Goal: Information Seeking & Learning: Learn about a topic

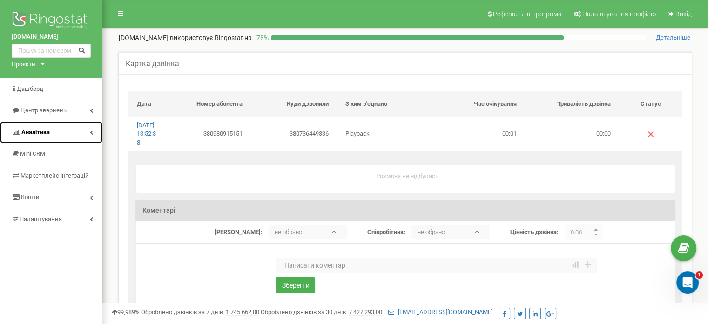
click at [61, 134] on link "Аналiтика" at bounding box center [51, 133] width 102 height 22
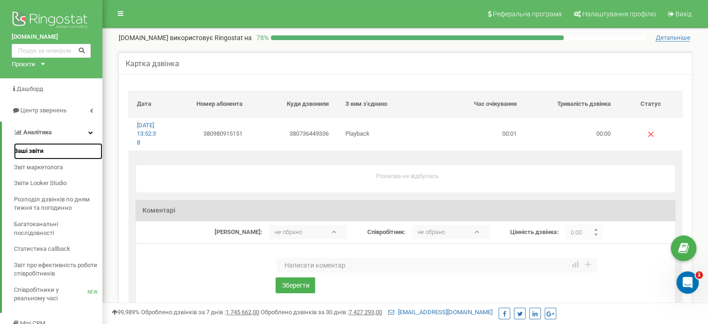
click at [50, 154] on link "Ваші звіти" at bounding box center [58, 151] width 88 height 16
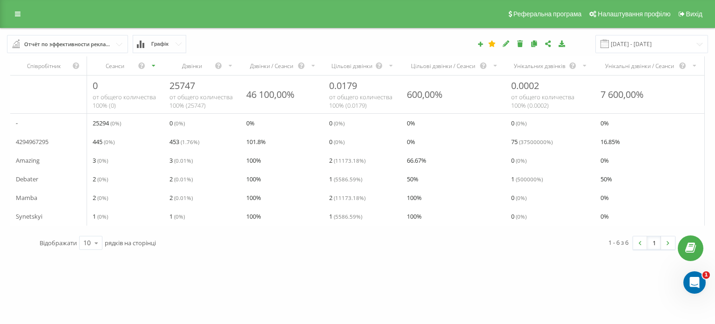
click at [153, 64] on icon "scrollable content" at bounding box center [154, 65] width 6 height 11
click at [113, 66] on div "Сеанси" at bounding box center [115, 66] width 45 height 8
click at [13, 12] on link at bounding box center [17, 13] width 17 height 13
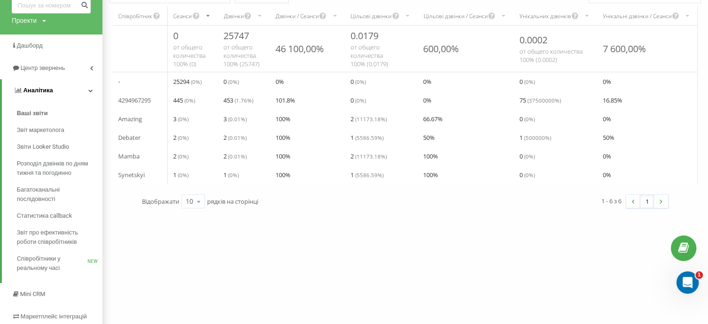
scroll to position [50, 0]
click at [53, 90] on link "Аналiтика" at bounding box center [52, 90] width 101 height 22
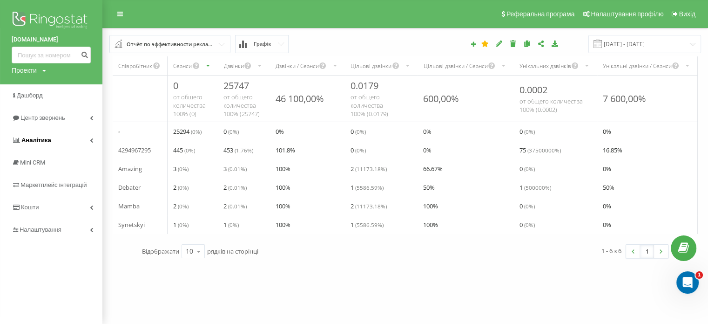
scroll to position [0, 0]
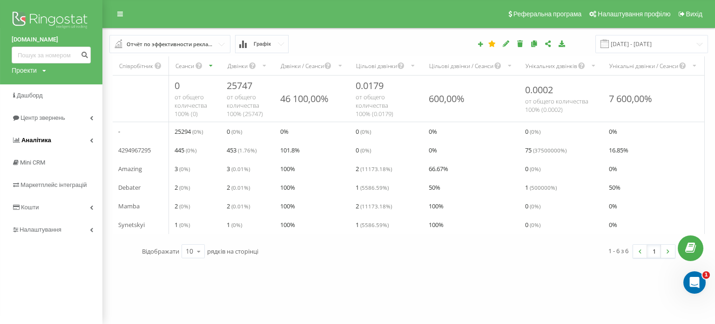
click at [58, 140] on link "Аналiтика" at bounding box center [51, 140] width 102 height 22
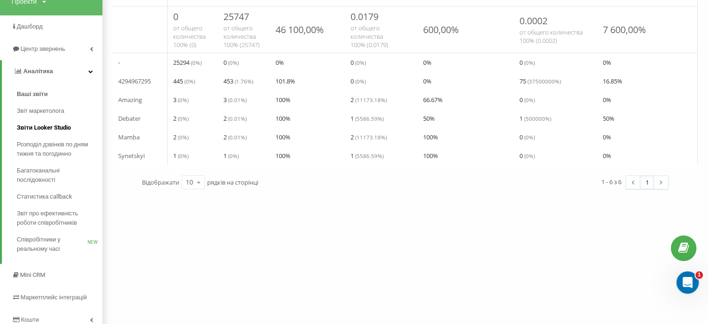
scroll to position [75, 0]
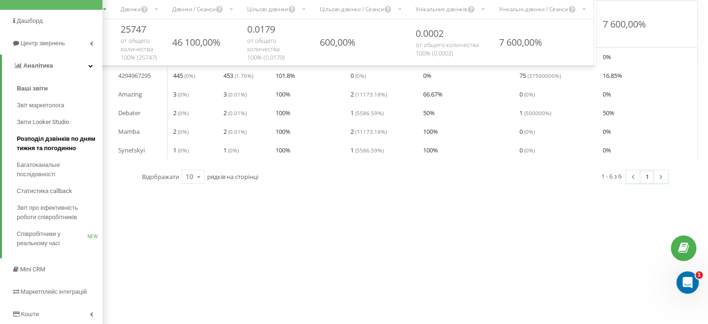
click at [56, 137] on span "Розподіл дзвінків по дням тижня та погодинно" at bounding box center [57, 143] width 81 height 19
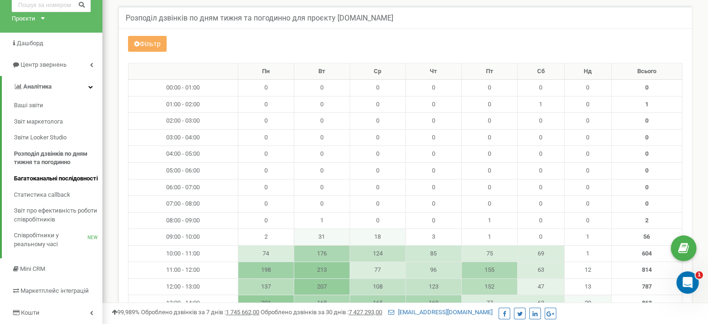
scroll to position [46, 0]
click at [46, 182] on span "Багатоканальні послідовності" at bounding box center [56, 178] width 84 height 9
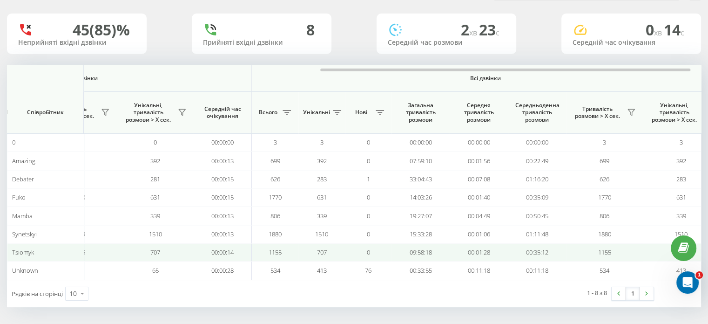
scroll to position [0, 605]
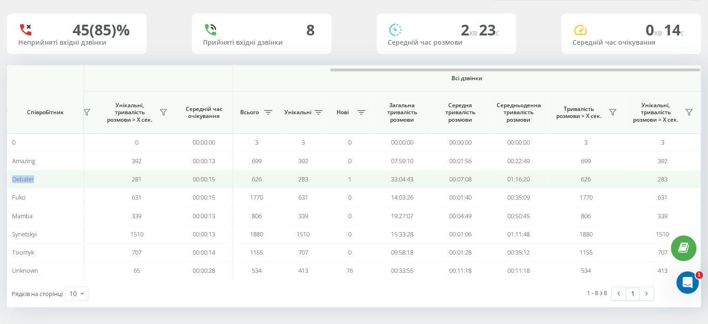
drag, startPoint x: 40, startPoint y: 177, endPoint x: 13, endPoint y: 177, distance: 26.6
click at [13, 177] on div "Debater" at bounding box center [45, 179] width 67 height 8
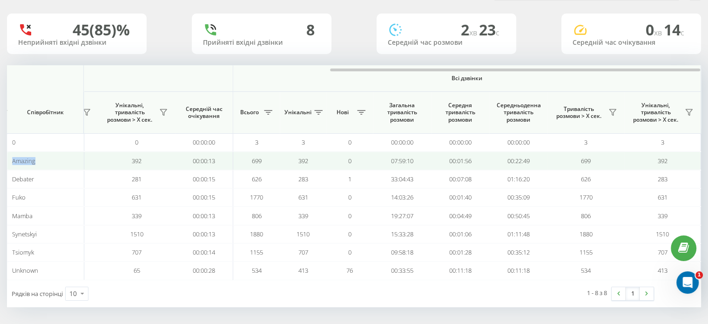
drag, startPoint x: 35, startPoint y: 159, endPoint x: 12, endPoint y: 160, distance: 23.3
click at [12, 160] on div "Amazing" at bounding box center [45, 161] width 67 height 8
copy span "Amazing"
drag, startPoint x: 386, startPoint y: 161, endPoint x: 420, endPoint y: 162, distance: 34.0
click at [420, 162] on td "07:59:10" at bounding box center [402, 160] width 58 height 18
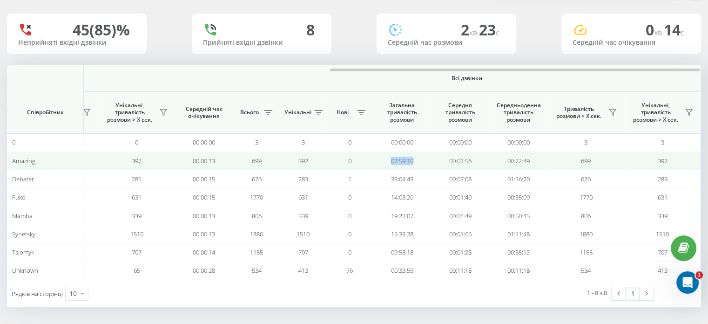
click at [414, 162] on td "07:59:10" at bounding box center [402, 160] width 58 height 18
drag, startPoint x: 386, startPoint y: 162, endPoint x: 417, endPoint y: 163, distance: 31.7
click at [417, 163] on td "07:59:10" at bounding box center [402, 160] width 58 height 18
copy td "07:59:10"
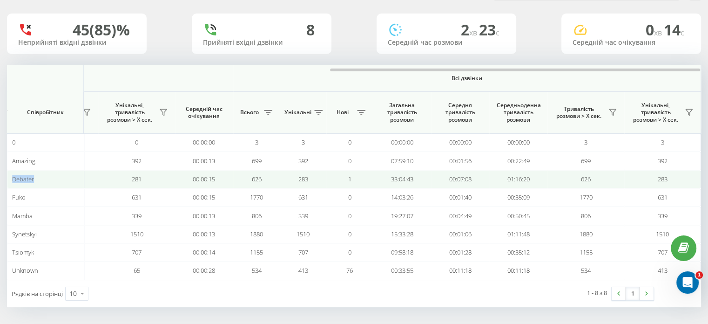
drag, startPoint x: 23, startPoint y: 178, endPoint x: 7, endPoint y: 179, distance: 15.8
click at [7, 179] on td "Debater" at bounding box center [45, 179] width 77 height 18
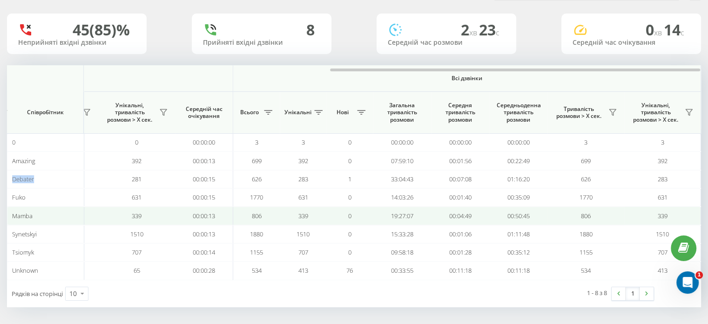
copy span "Debater"
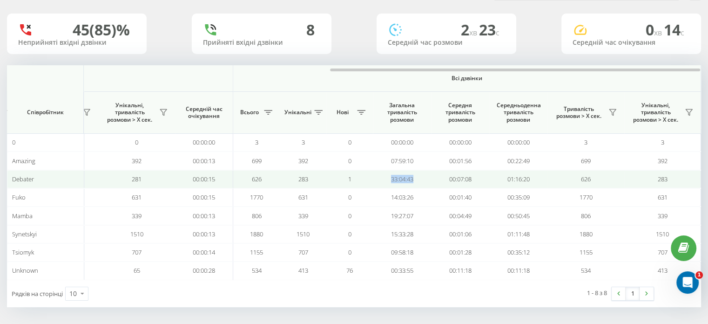
drag, startPoint x: 385, startPoint y: 177, endPoint x: 421, endPoint y: 177, distance: 35.9
click at [421, 177] on td "33:04:43" at bounding box center [402, 179] width 58 height 18
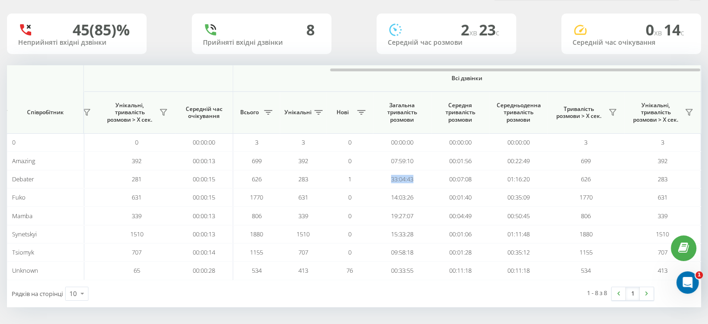
copy td "33:04:43"
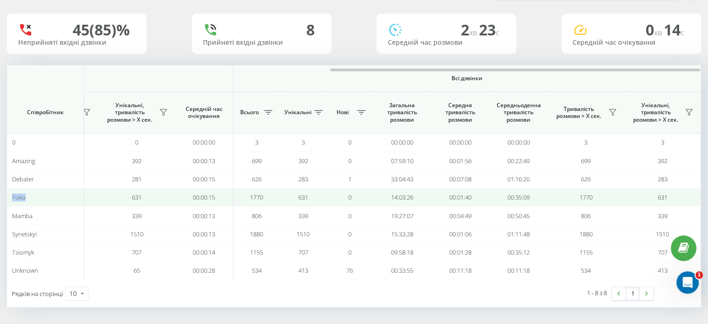
drag, startPoint x: 44, startPoint y: 197, endPoint x: 12, endPoint y: 197, distance: 32.6
click at [12, 197] on div "Fuko" at bounding box center [45, 197] width 67 height 8
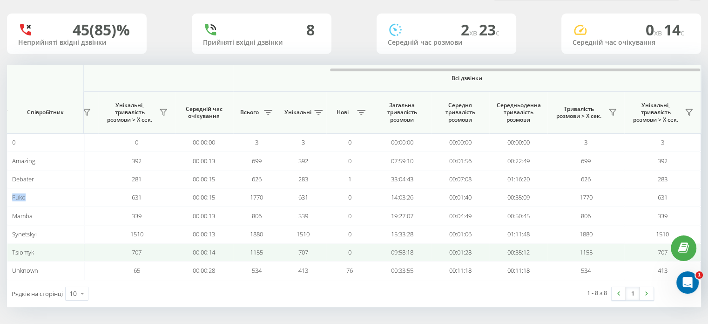
copy span "Fuko"
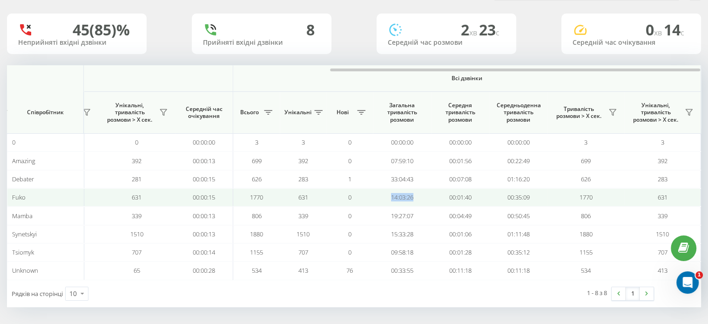
drag, startPoint x: 387, startPoint y: 197, endPoint x: 428, endPoint y: 195, distance: 40.5
click at [428, 195] on td "14:03:26" at bounding box center [402, 197] width 58 height 18
copy td "14:03:26"
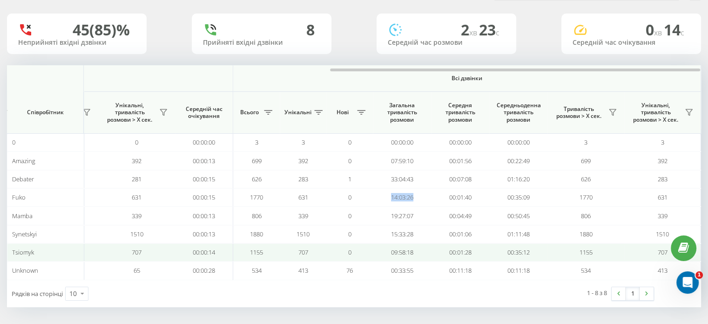
scroll to position [0, 0]
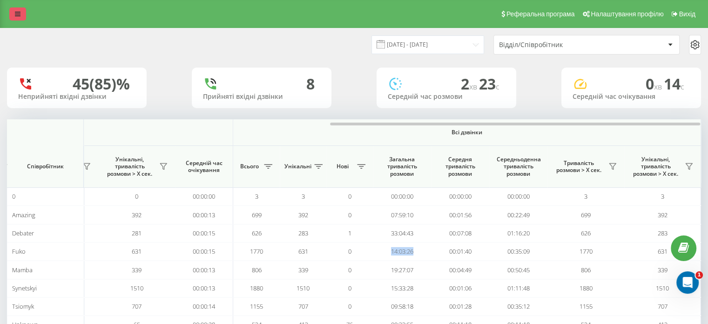
click at [16, 9] on link at bounding box center [17, 13] width 17 height 13
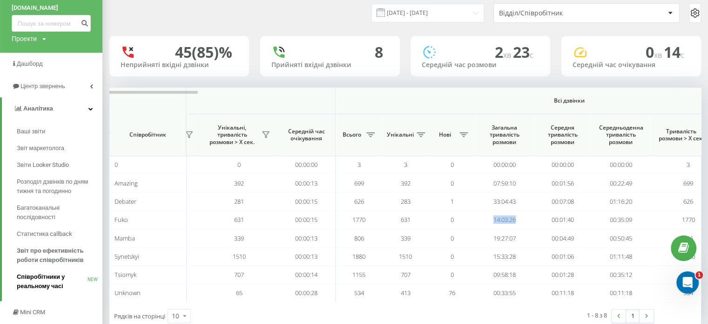
scroll to position [61, 0]
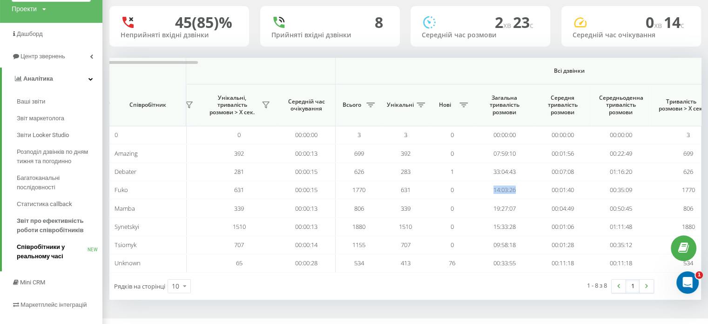
click at [54, 255] on span "Співробітники у реальному часі" at bounding box center [52, 251] width 71 height 19
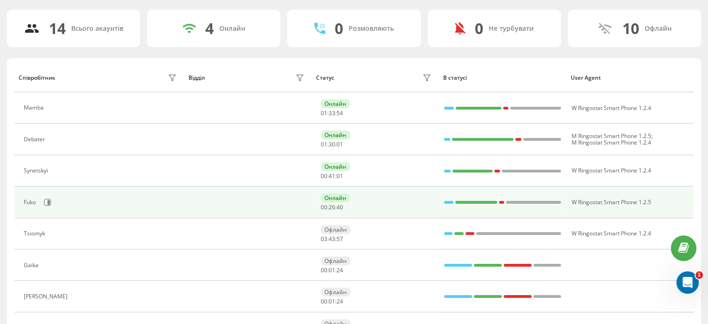
scroll to position [54, 0]
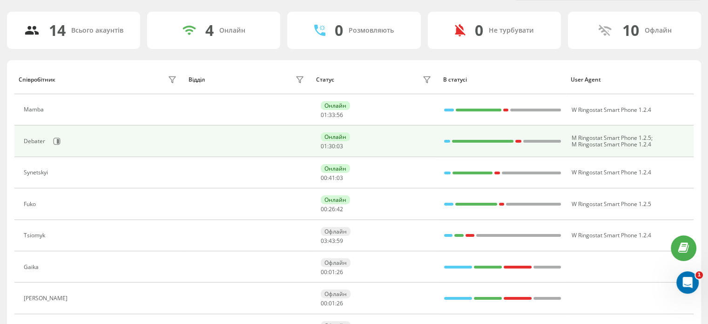
click at [132, 144] on div "Debater" at bounding box center [102, 141] width 156 height 16
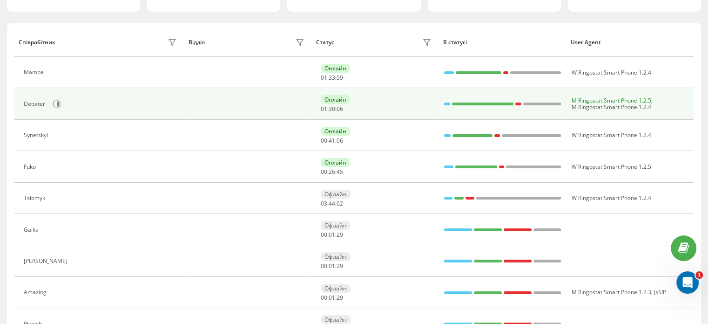
scroll to position [91, 0]
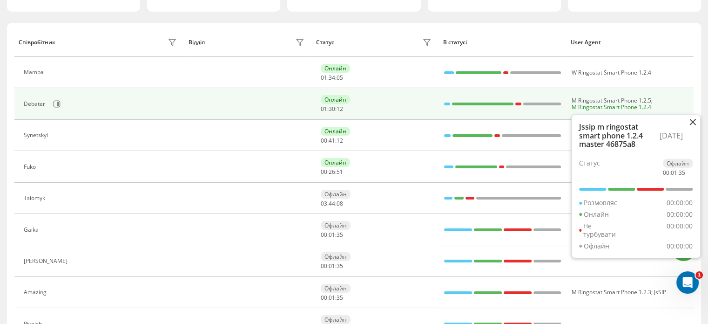
click at [590, 103] on span "M Ringostat Smart Phone 1.2.4" at bounding box center [611, 107] width 80 height 8
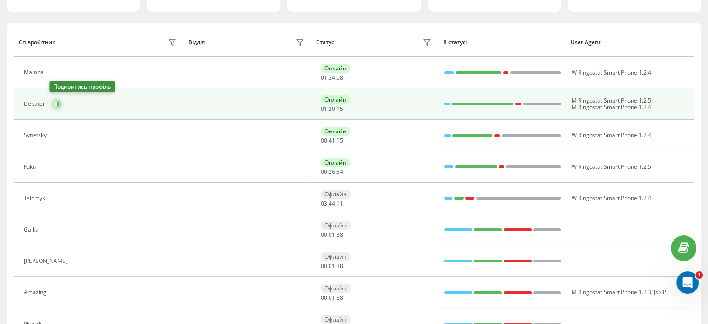
click at [54, 102] on icon at bounding box center [56, 103] width 7 height 7
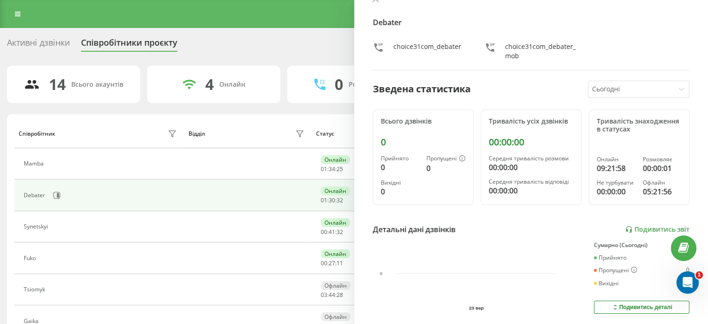
scroll to position [31, 0]
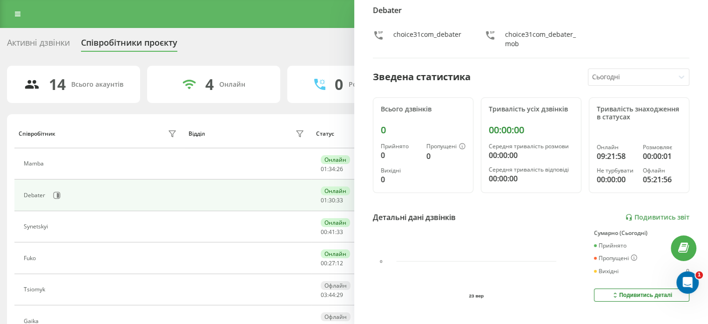
click at [611, 76] on div at bounding box center [631, 77] width 79 height 11
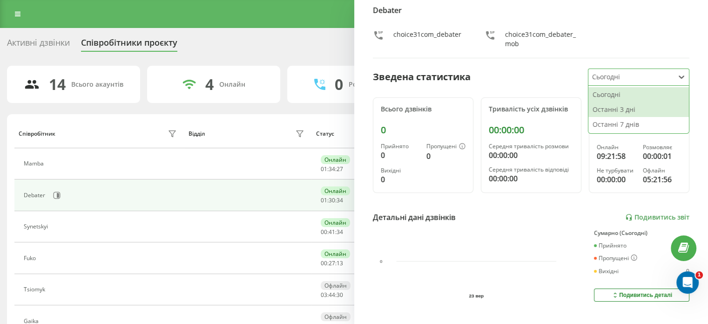
click at [615, 107] on div "Останні 3 дні" at bounding box center [639, 109] width 101 height 15
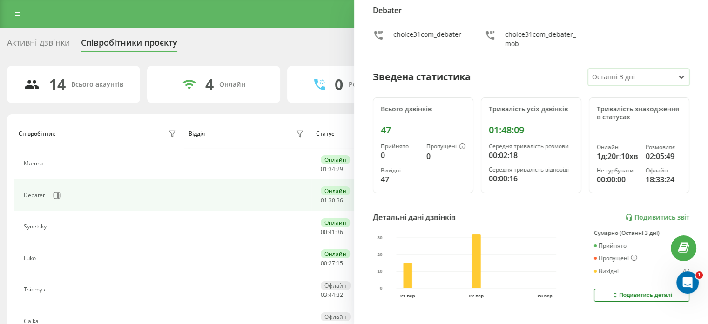
click at [616, 78] on div at bounding box center [631, 77] width 79 height 11
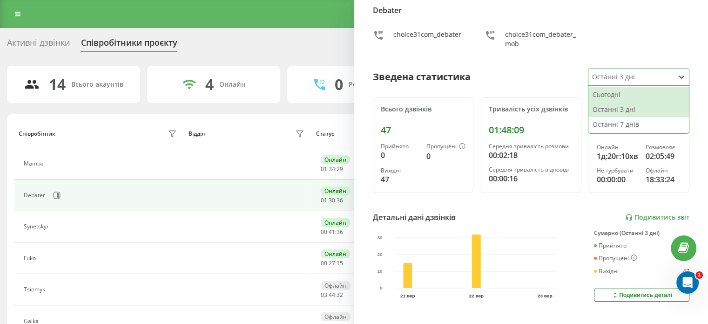
click at [614, 97] on div "Сьогодні" at bounding box center [639, 94] width 101 height 15
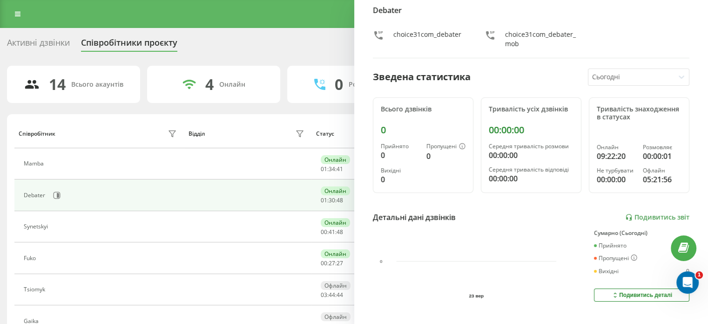
drag, startPoint x: 279, startPoint y: 27, endPoint x: 289, endPoint y: 33, distance: 10.9
click at [281, 29] on div "Реферальна програма Налаштування профілю Вихід Активні дзвінки Співробітники пр…" at bounding box center [354, 311] width 708 height 623
click at [322, 43] on div "Активні дзвінки Співробітники проєкту Оберіть відділ" at bounding box center [354, 45] width 694 height 20
click at [40, 44] on div "Активні дзвінки" at bounding box center [38, 45] width 63 height 14
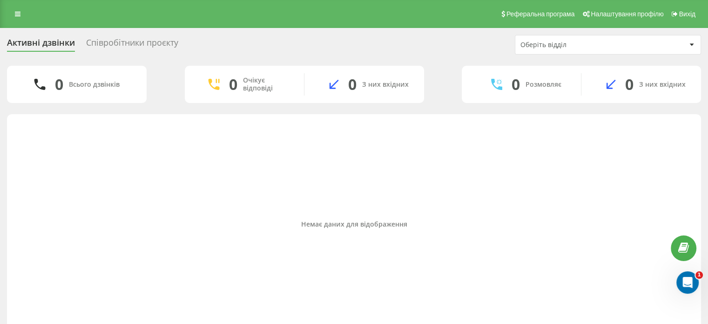
click at [127, 41] on div "Співробітники проєкту" at bounding box center [132, 45] width 92 height 14
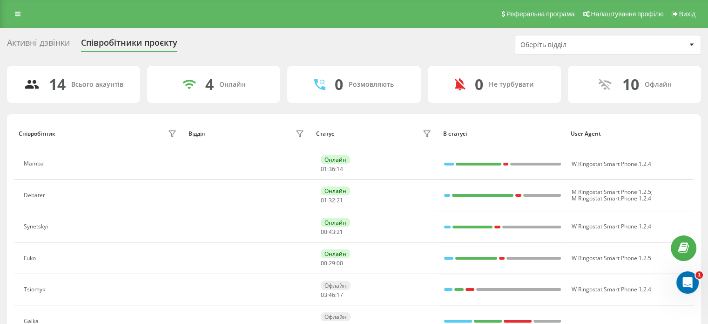
drag, startPoint x: 16, startPoint y: 14, endPoint x: 22, endPoint y: 9, distance: 8.3
click at [16, 14] on icon at bounding box center [18, 14] width 6 height 7
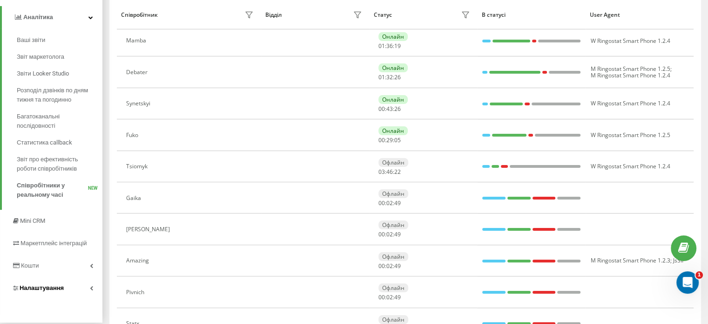
scroll to position [105, 0]
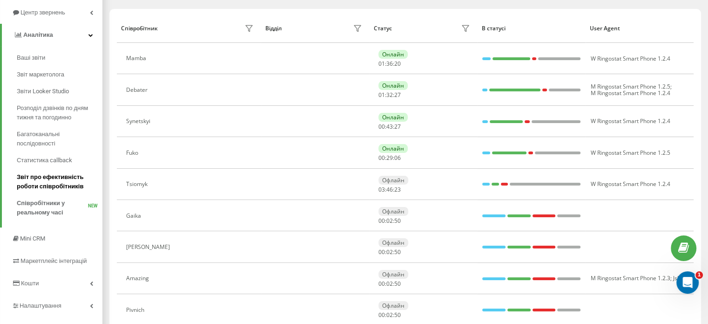
click at [47, 180] on span "Звіт про ефективність роботи співробітників" at bounding box center [57, 181] width 81 height 19
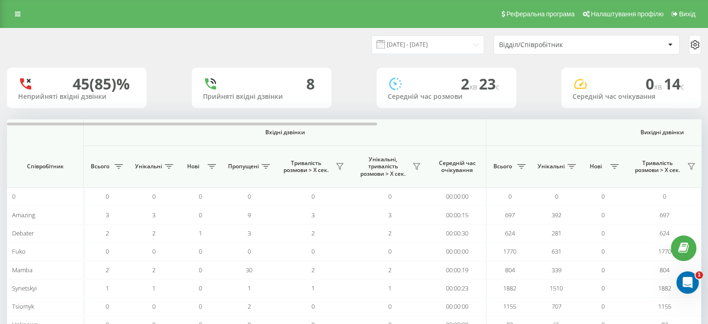
scroll to position [54, 0]
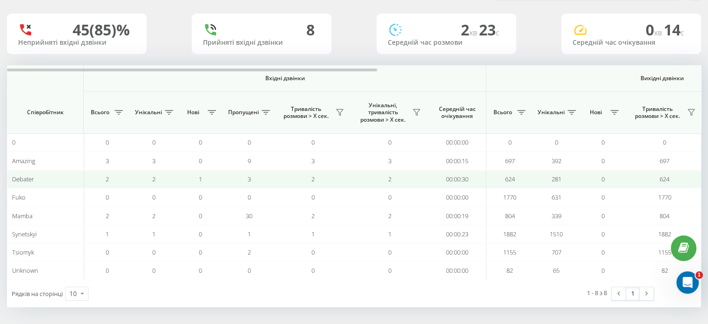
click at [27, 177] on span "Debater" at bounding box center [23, 179] width 22 height 8
click at [43, 175] on div "Debater" at bounding box center [45, 179] width 67 height 8
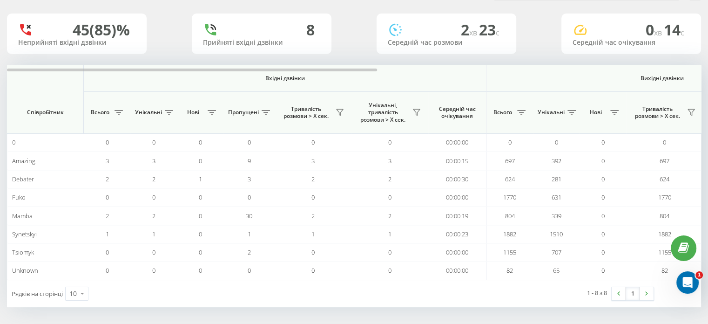
scroll to position [0, 0]
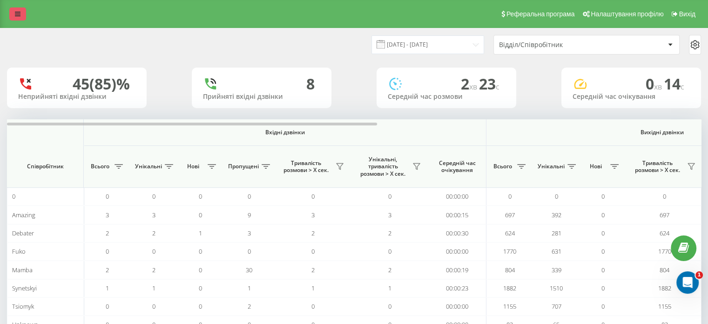
click at [19, 12] on icon at bounding box center [18, 14] width 6 height 7
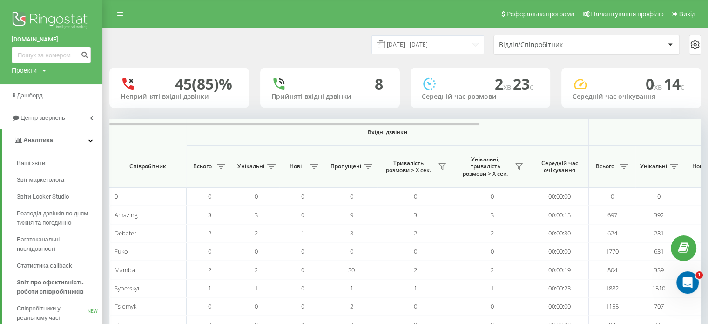
click at [35, 70] on div "Проекти" at bounding box center [24, 70] width 25 height 9
click at [68, 67] on div "choice31.com Проекти choice31.com" at bounding box center [51, 42] width 102 height 84
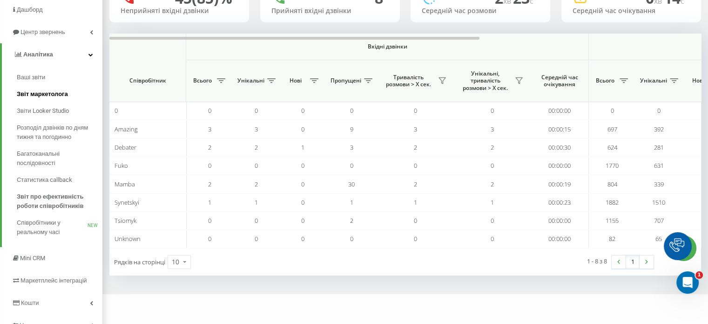
scroll to position [86, 0]
click at [54, 78] on link "Ваші звіти" at bounding box center [60, 77] width 86 height 17
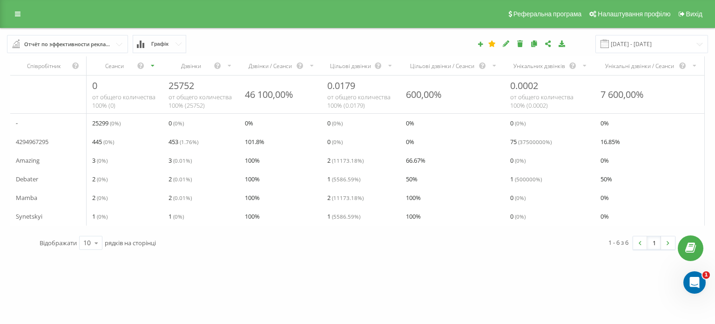
click at [176, 46] on button "Графік" at bounding box center [160, 44] width 54 height 18
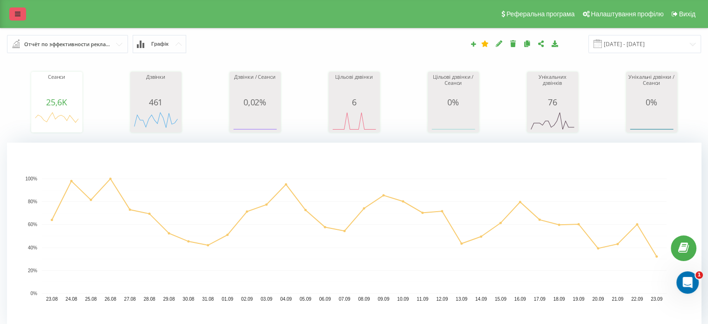
click at [14, 16] on link at bounding box center [17, 13] width 17 height 13
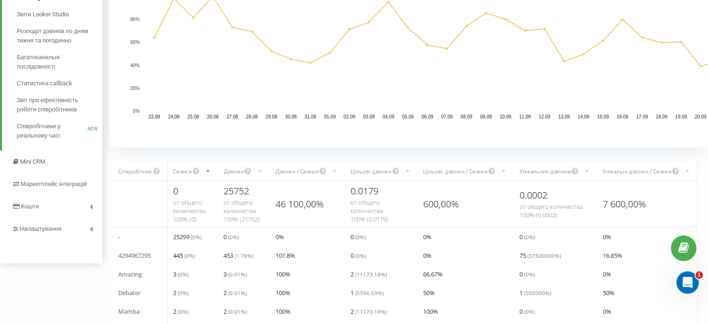
scroll to position [183, 0]
click at [71, 225] on link "Налаштування" at bounding box center [51, 228] width 102 height 22
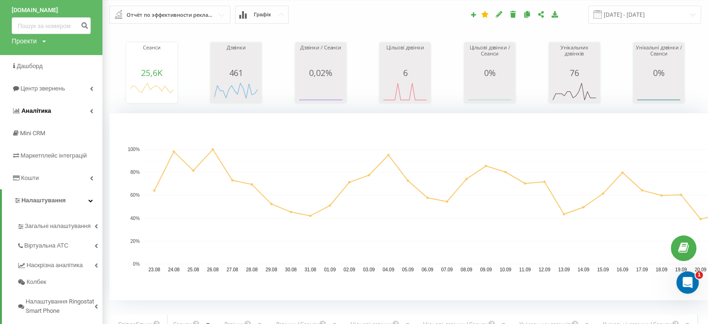
scroll to position [30, 0]
click at [62, 107] on link "Аналiтика" at bounding box center [51, 110] width 102 height 22
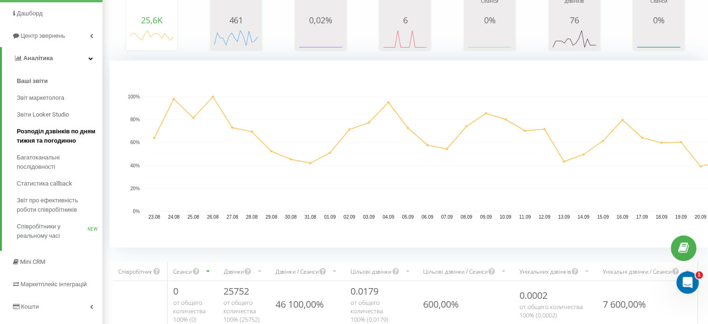
scroll to position [82, 0]
click at [61, 130] on span "Розподіл дзвінків по дням тижня та погодинно" at bounding box center [57, 135] width 81 height 19
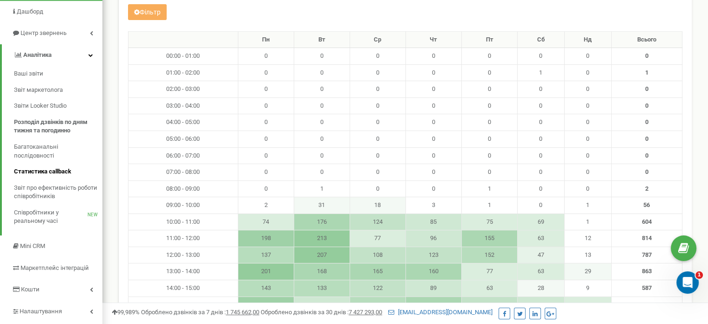
scroll to position [72, 0]
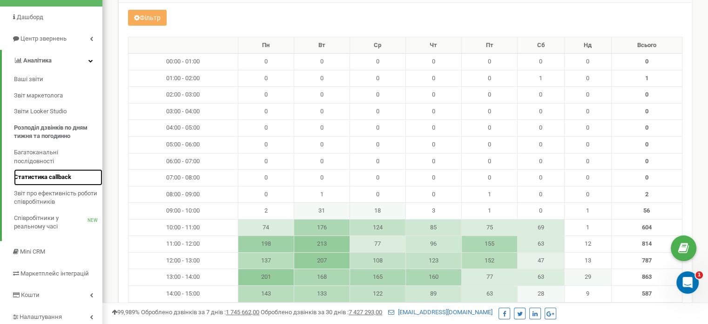
click at [50, 176] on span "Статистика callback" at bounding box center [42, 177] width 57 height 9
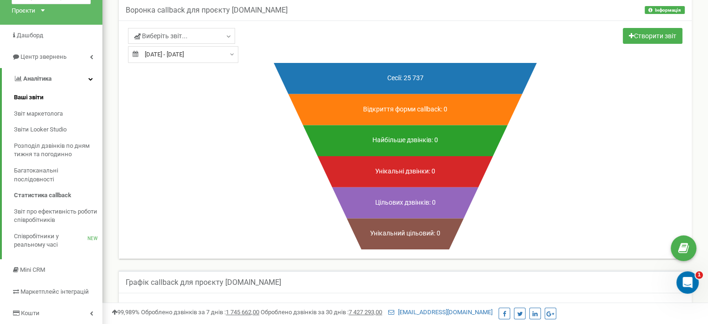
scroll to position [55, 0]
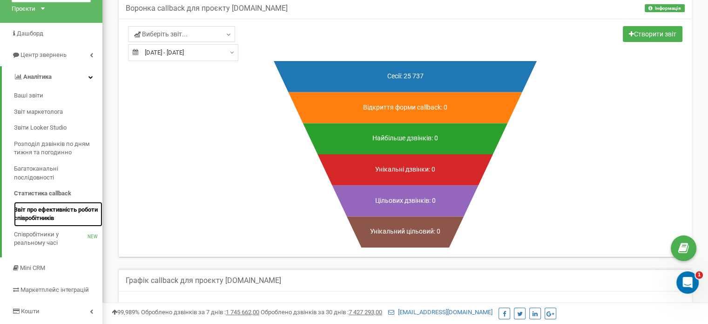
click at [48, 210] on span "Звіт про ефективність роботи співробітників" at bounding box center [56, 213] width 84 height 17
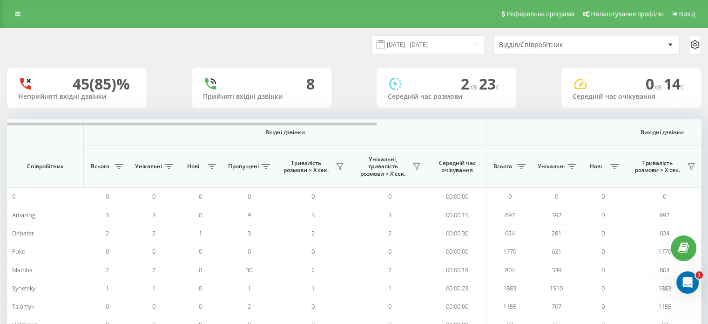
click at [532, 47] on div "Відділ/Співробітник" at bounding box center [554, 45] width 111 height 8
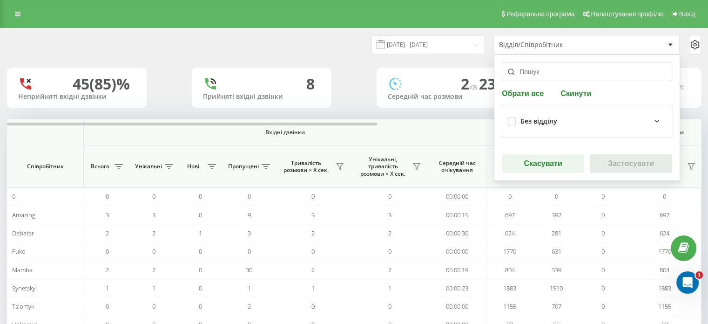
click at [563, 44] on div "Відділ/Співробітник" at bounding box center [554, 45] width 111 height 8
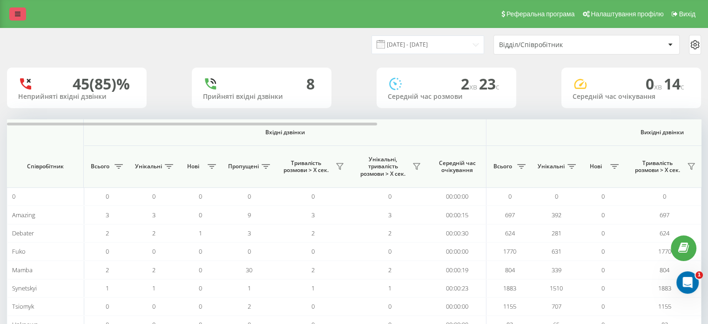
click at [20, 18] on link at bounding box center [17, 13] width 17 height 13
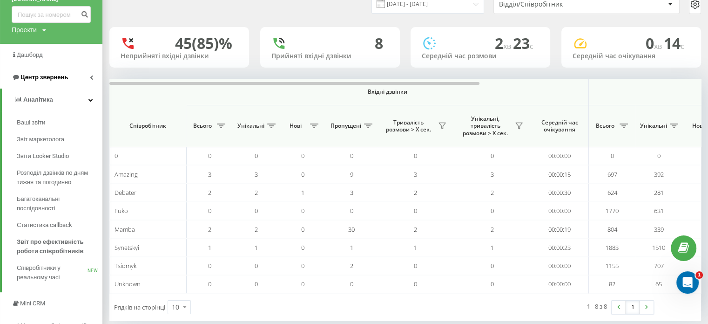
scroll to position [41, 0]
click at [64, 75] on span "Центр звернень" at bounding box center [44, 76] width 48 height 7
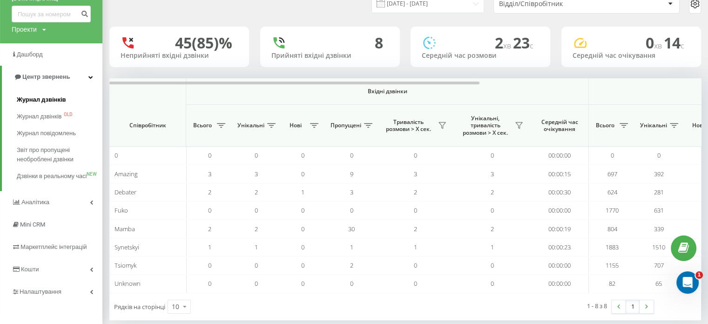
click at [54, 99] on span "Журнал дзвінків" at bounding box center [41, 99] width 49 height 9
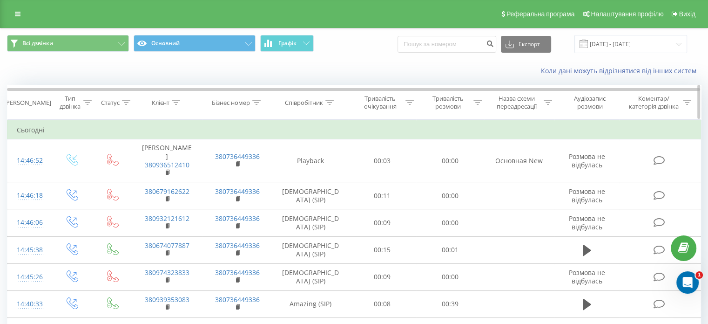
click at [328, 99] on div at bounding box center [330, 103] width 8 height 8
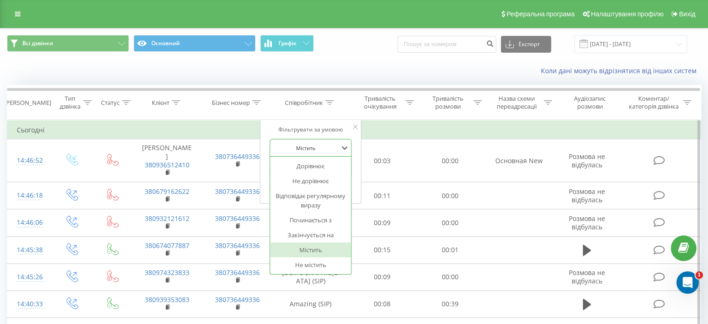
click at [322, 147] on div at bounding box center [305, 147] width 66 height 9
click at [334, 143] on div at bounding box center [305, 147] width 66 height 9
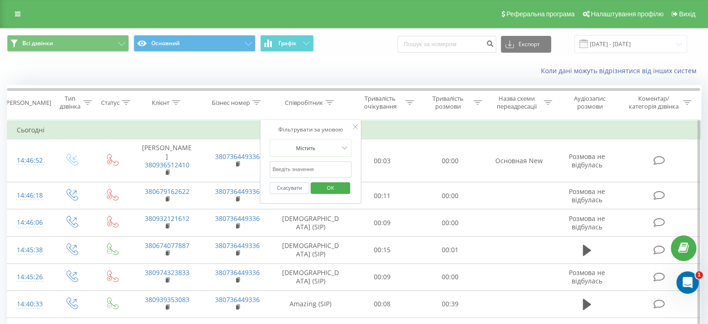
click at [315, 169] on input "text" at bounding box center [311, 169] width 82 height 16
click at [319, 165] on input "text" at bounding box center [311, 169] width 82 height 16
type input "Debater"
click at [317, 187] on button "OK" at bounding box center [331, 188] width 40 height 12
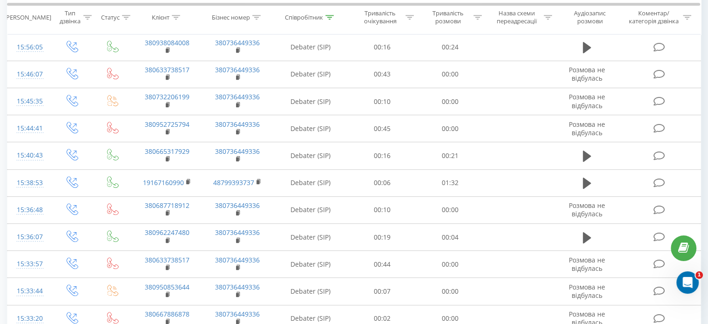
scroll to position [575, 0]
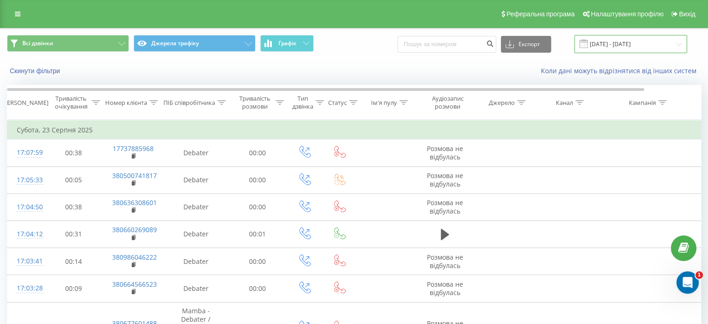
click at [628, 42] on input "[DATE] - [DATE]" at bounding box center [631, 44] width 113 height 18
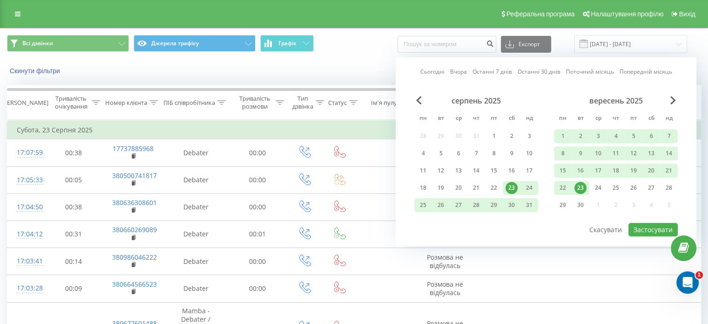
click at [581, 186] on div "23" at bounding box center [581, 188] width 12 height 12
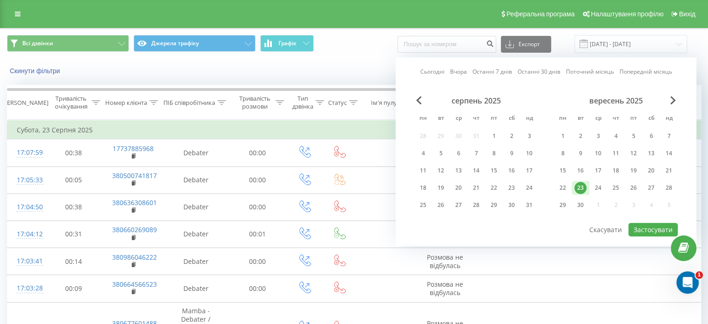
click at [582, 185] on div "23" at bounding box center [581, 188] width 12 height 12
click at [664, 227] on button "Застосувати" at bounding box center [653, 230] width 49 height 14
type input "[DATE] - [DATE]"
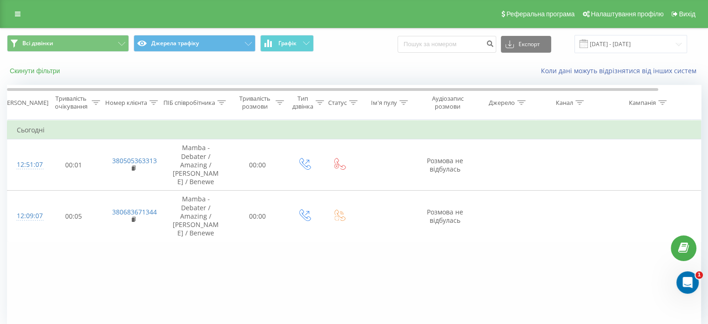
click at [32, 68] on button "Скинути фільтри" at bounding box center [36, 71] width 58 height 8
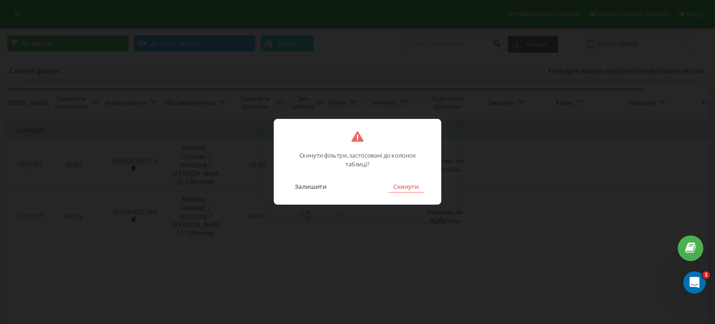
click at [398, 187] on button "Скинути" at bounding box center [406, 186] width 35 height 12
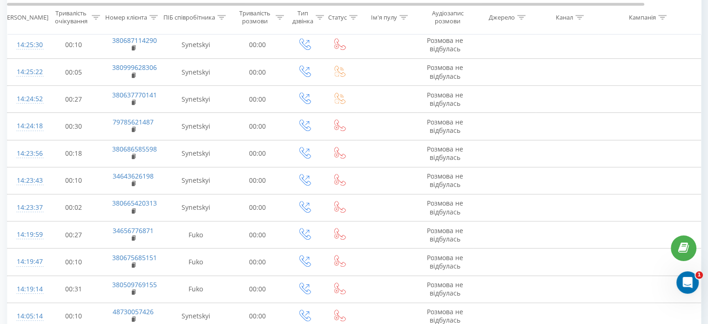
scroll to position [525, 0]
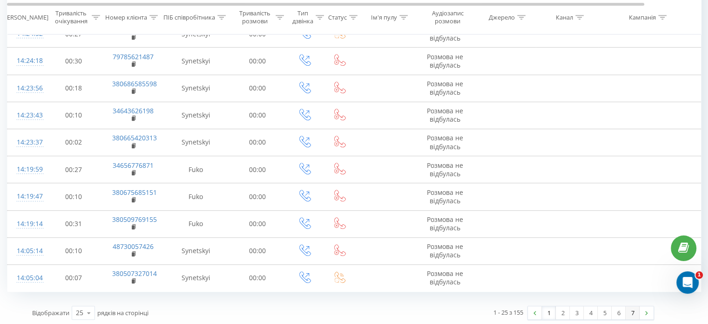
click at [636, 310] on link "7" at bounding box center [633, 312] width 14 height 13
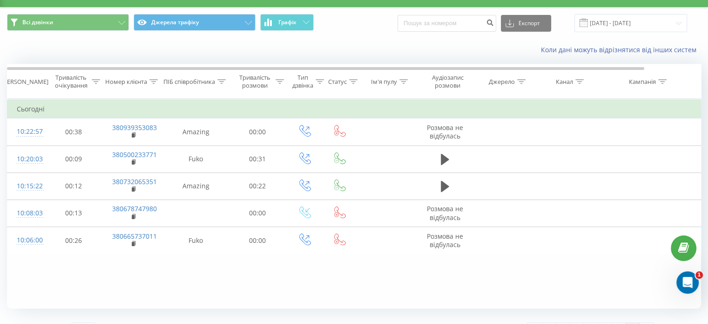
scroll to position [40, 0]
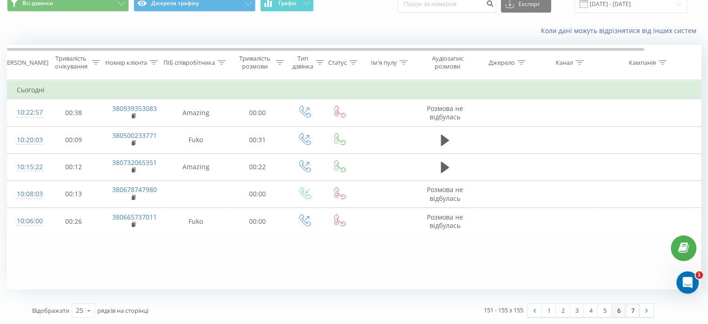
click at [622, 307] on link "6" at bounding box center [619, 310] width 14 height 13
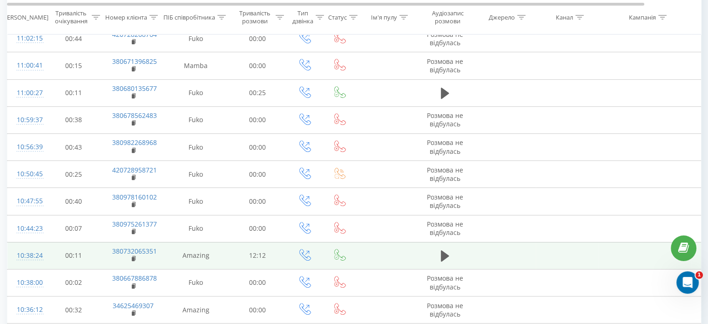
scroll to position [525, 0]
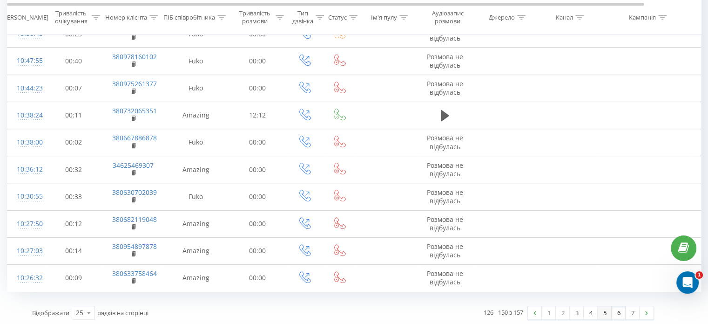
click at [607, 310] on link "5" at bounding box center [605, 312] width 14 height 13
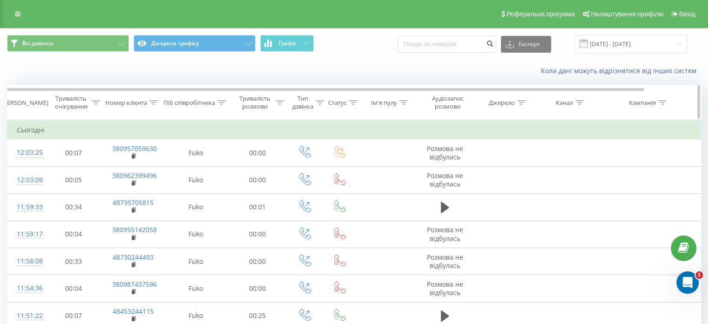
click at [201, 104] on div "ПІБ співробітника" at bounding box center [189, 103] width 52 height 8
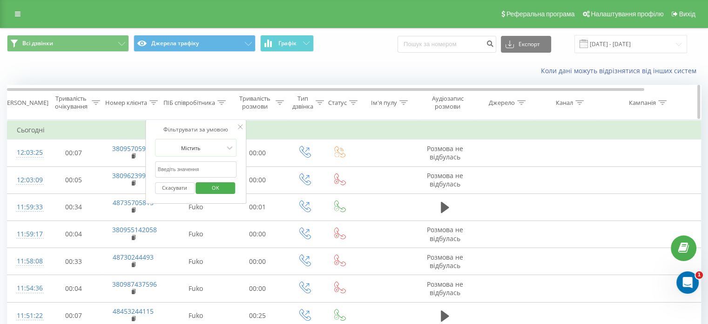
click at [224, 100] on icon at bounding box center [221, 102] width 8 height 5
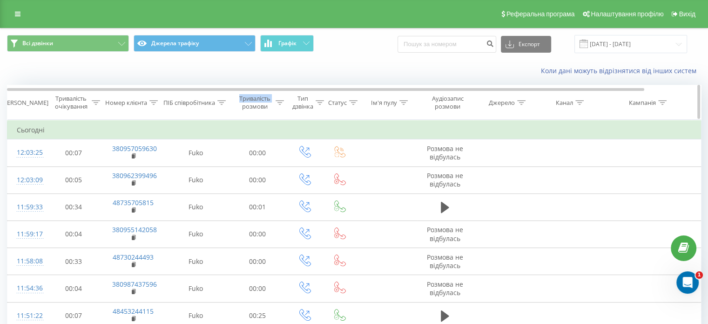
click at [224, 100] on icon at bounding box center [221, 102] width 8 height 5
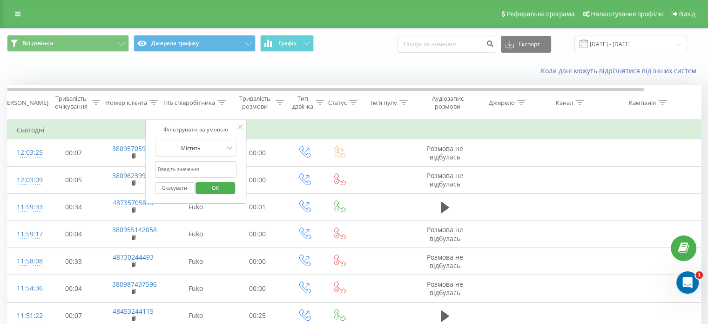
click at [202, 170] on input "text" at bounding box center [196, 169] width 82 height 16
click at [218, 187] on span "OK" at bounding box center [216, 187] width 26 height 14
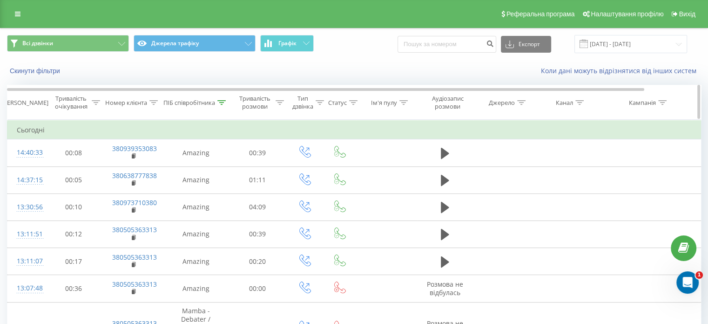
click at [217, 103] on div "ПІБ співробітника" at bounding box center [194, 103] width 62 height 8
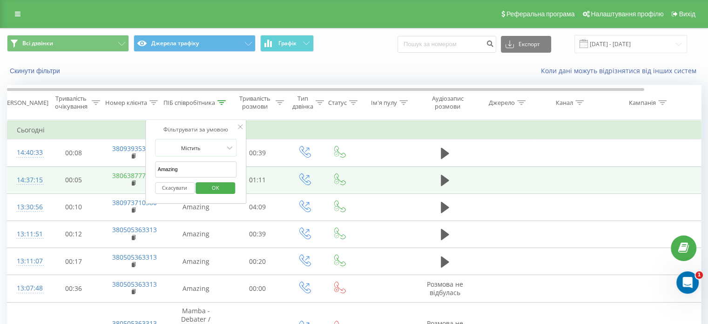
drag, startPoint x: 187, startPoint y: 166, endPoint x: 141, endPoint y: 171, distance: 46.3
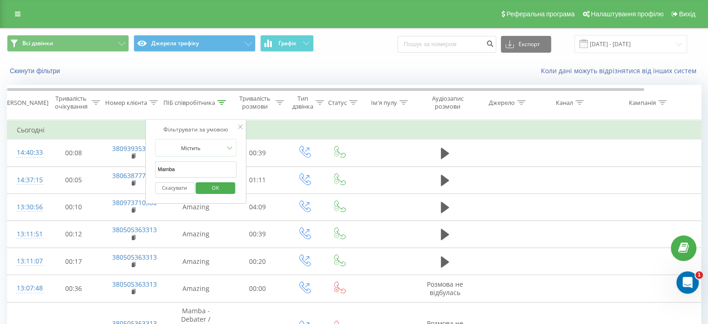
click at [216, 190] on span "OK" at bounding box center [216, 187] width 26 height 14
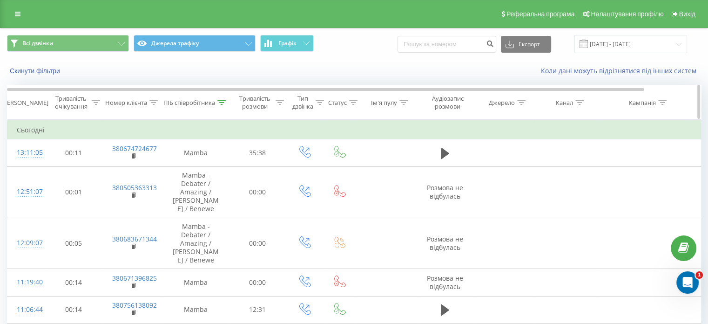
click at [224, 102] on icon at bounding box center [221, 102] width 8 height 5
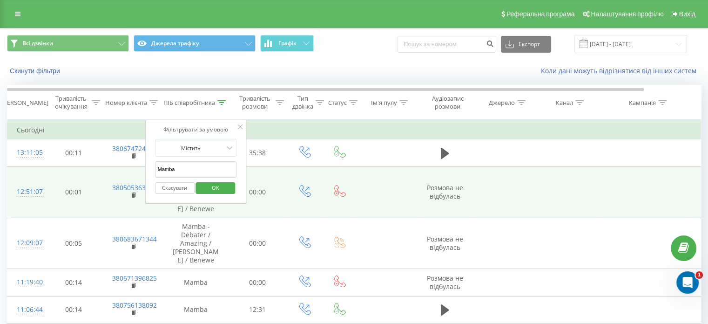
drag, startPoint x: 180, startPoint y: 166, endPoint x: 139, endPoint y: 170, distance: 41.1
click at [139, 170] on table "Фільтрувати за умовою Дорівнює Скасувати OK Фільтрувати за умовою Містить Скасу…" at bounding box center [384, 235] width 755 height 231
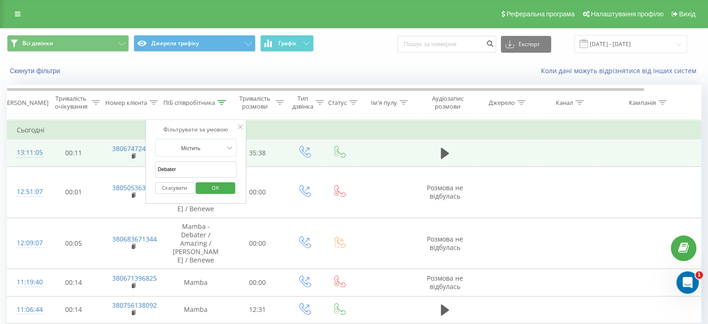
click button "OK" at bounding box center [216, 188] width 40 height 12
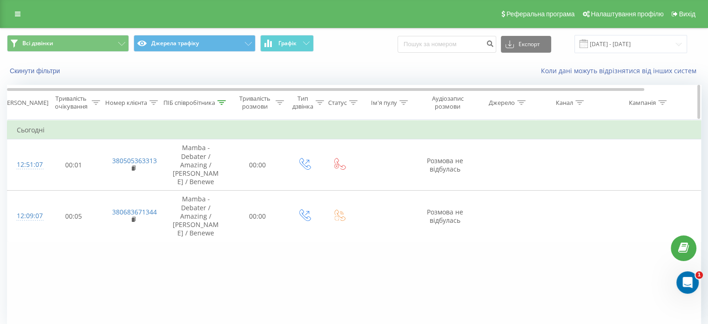
click at [222, 101] on icon at bounding box center [221, 102] width 8 height 5
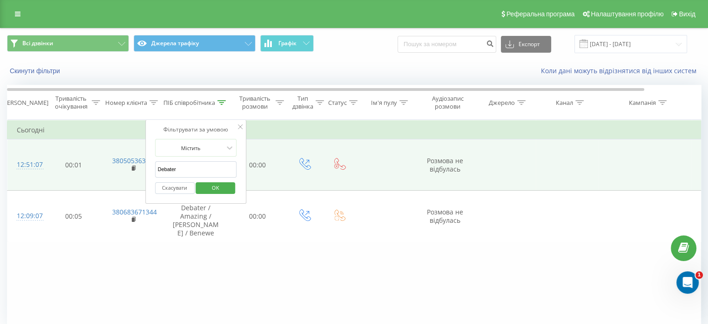
drag, startPoint x: 183, startPoint y: 169, endPoint x: 141, endPoint y: 167, distance: 42.0
click at [141, 167] on table "Фільтрувати за умовою Дорівнює Скасувати OK Фільтрувати за умовою Містить Скасу…" at bounding box center [384, 181] width 755 height 122
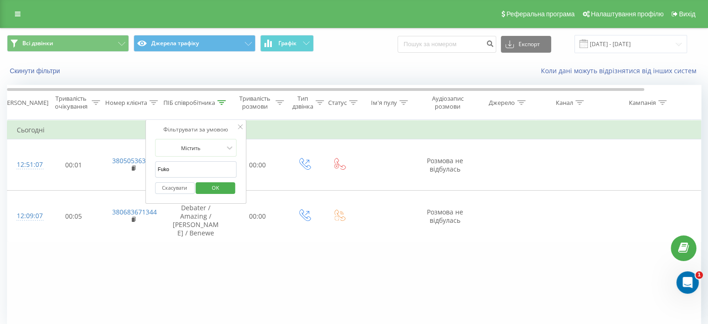
click at [222, 183] on span "OK" at bounding box center [216, 187] width 26 height 14
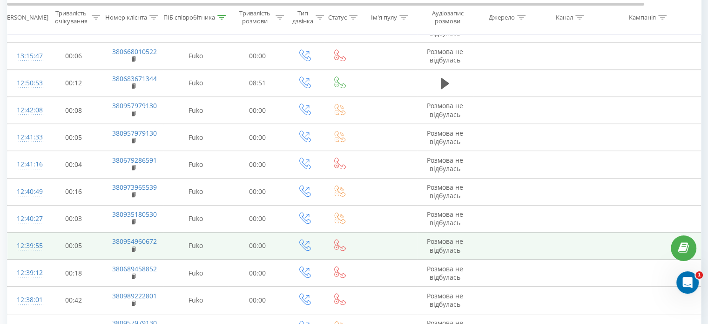
scroll to position [525, 0]
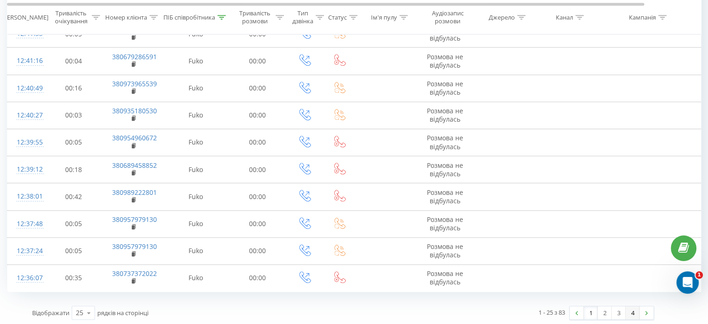
click at [636, 310] on link "4" at bounding box center [633, 312] width 14 height 13
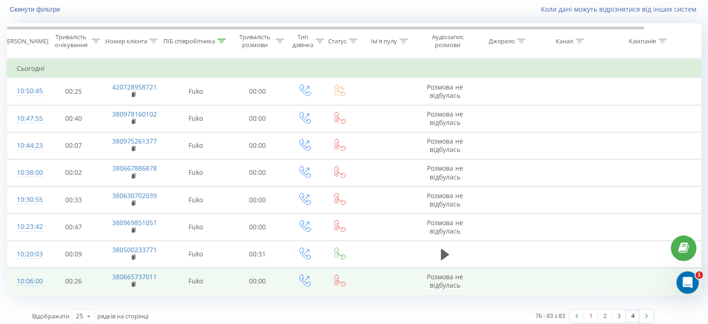
scroll to position [66, 0]
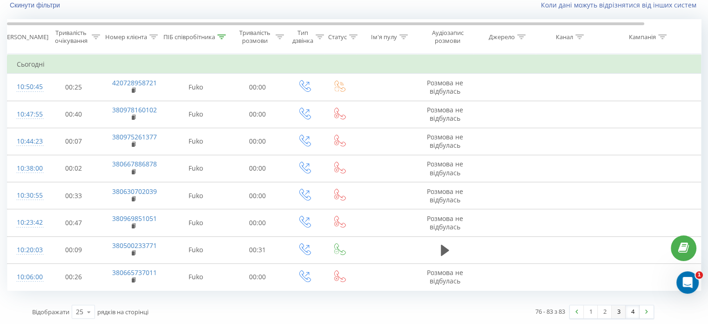
click at [620, 309] on link "3" at bounding box center [619, 311] width 14 height 13
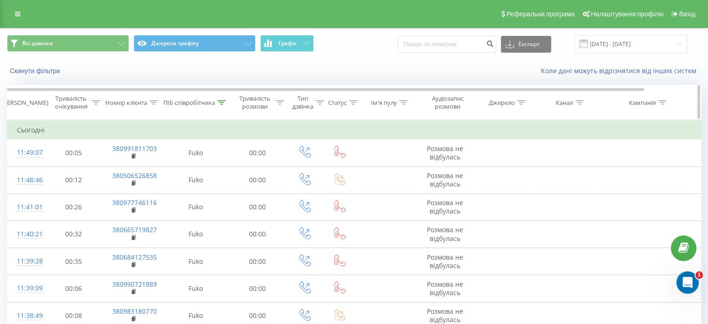
click at [216, 103] on div "ПІБ співробітника" at bounding box center [194, 103] width 62 height 8
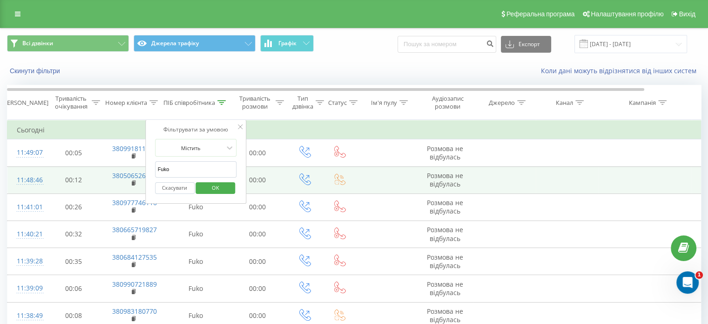
drag, startPoint x: 179, startPoint y: 166, endPoint x: 138, endPoint y: 167, distance: 40.5
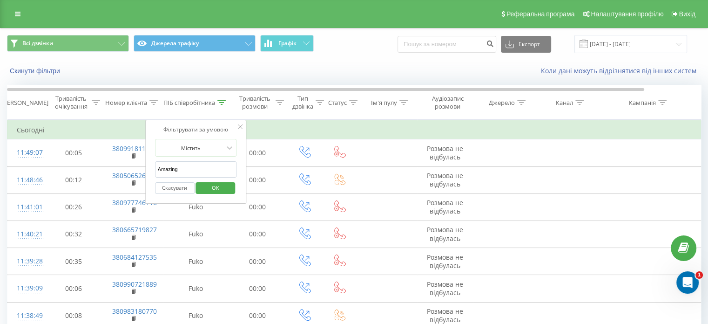
click at [216, 187] on span "OK" at bounding box center [216, 187] width 26 height 14
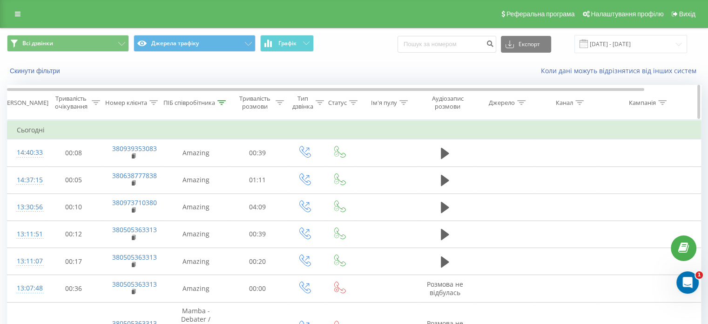
click at [204, 103] on div "ПІБ співробітника" at bounding box center [189, 103] width 52 height 8
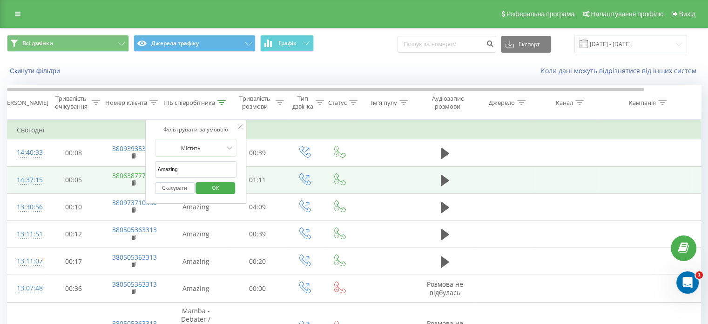
drag, startPoint x: 178, startPoint y: 168, endPoint x: 138, endPoint y: 171, distance: 40.1
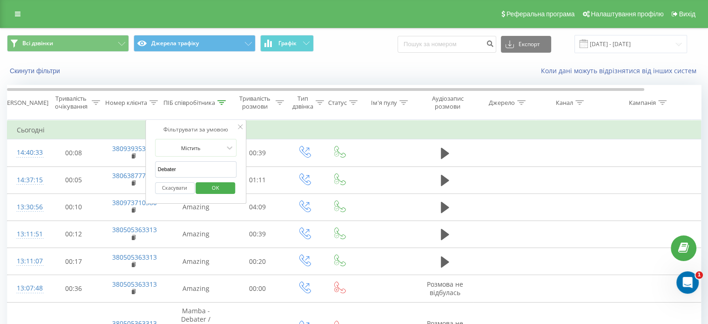
type input "Debater"
click at [217, 191] on span "OK" at bounding box center [216, 187] width 26 height 14
